Goal: Task Accomplishment & Management: Use online tool/utility

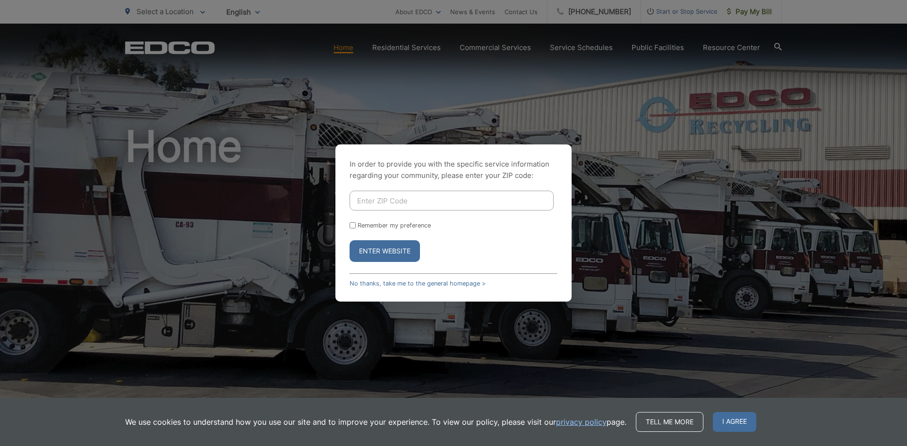
click at [390, 202] on input "Enter ZIP Code" at bounding box center [452, 201] width 204 height 20
type input "92083"
click at [381, 247] on button "Enter Website" at bounding box center [385, 251] width 70 height 22
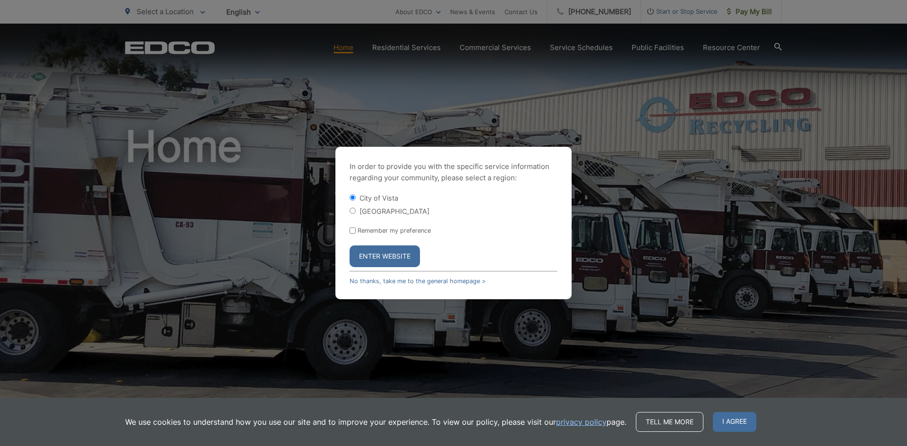
click at [385, 261] on button "Enter Website" at bounding box center [385, 257] width 70 height 22
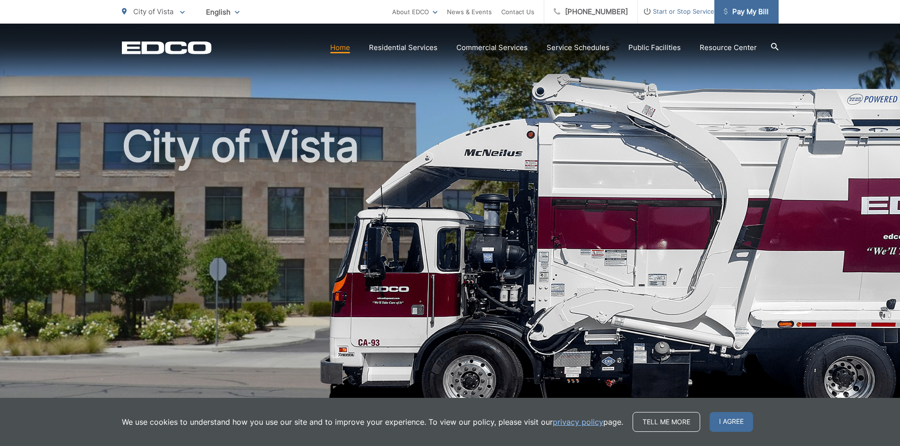
click at [739, 13] on span "Pay My Bill" at bounding box center [746, 11] width 45 height 11
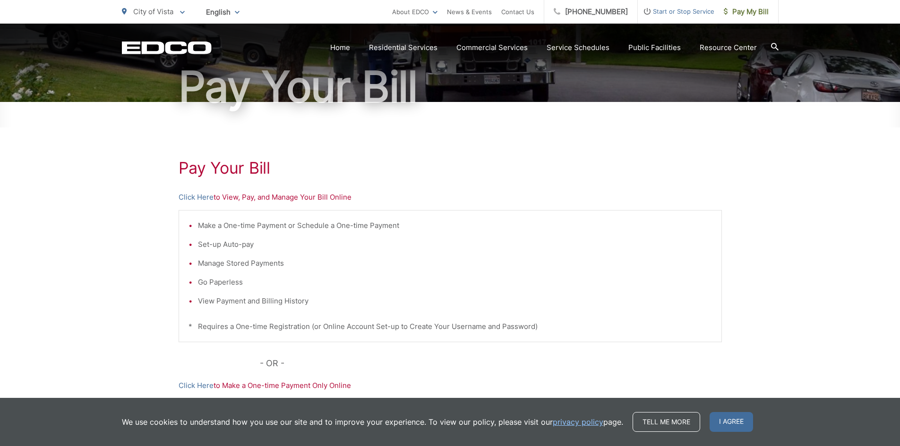
scroll to position [84, 0]
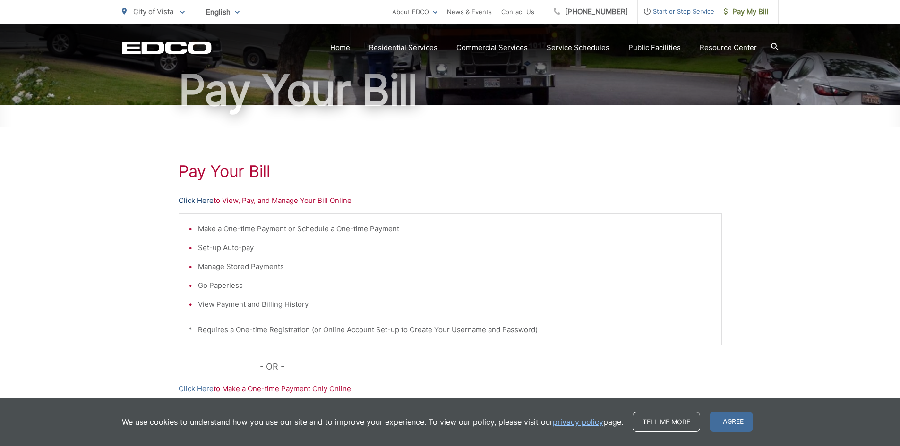
click at [199, 199] on link "Click Here" at bounding box center [196, 200] width 35 height 11
